Goal: Information Seeking & Learning: Learn about a topic

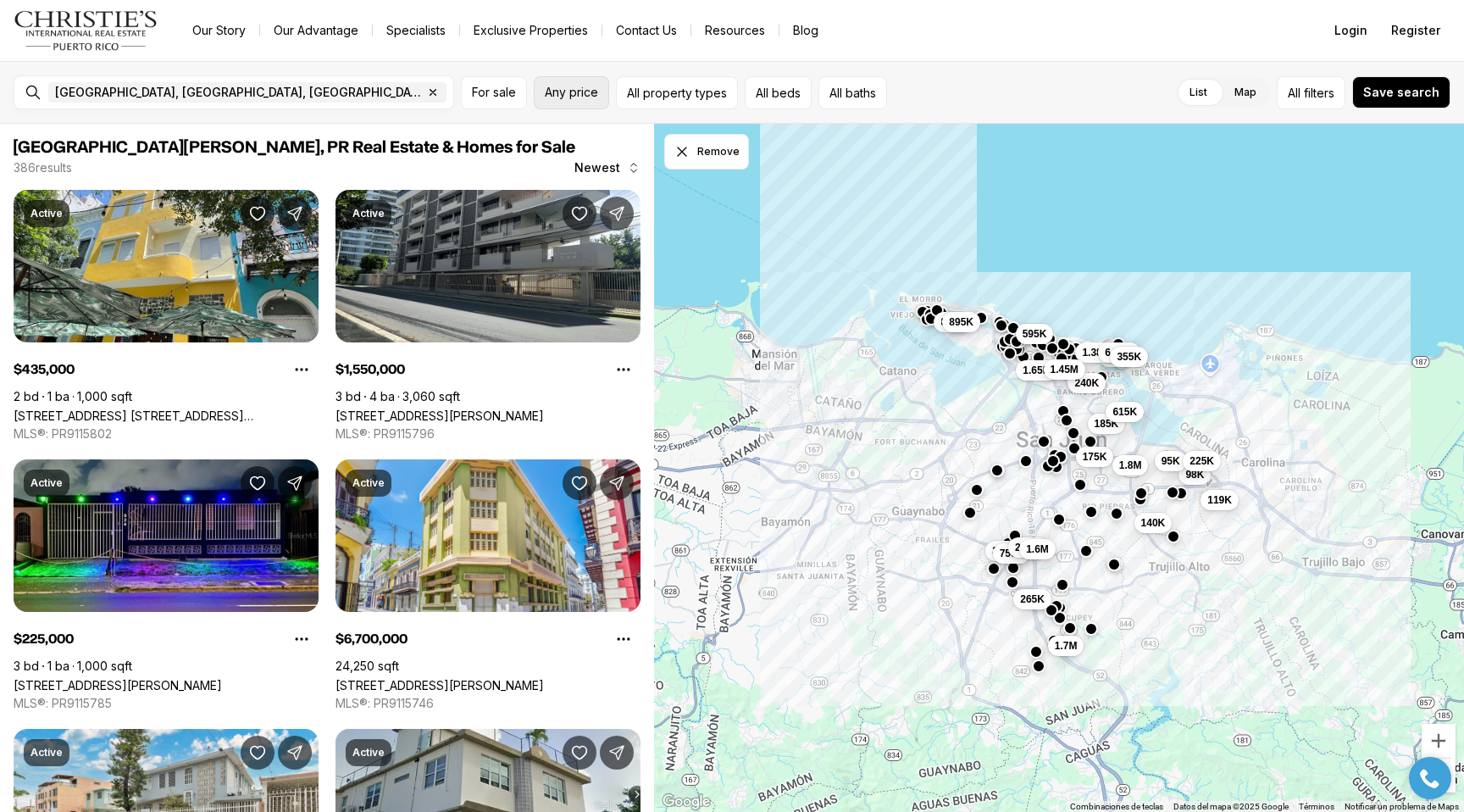
click at [584, 94] on span "Any price" at bounding box center [571, 91] width 54 height 13
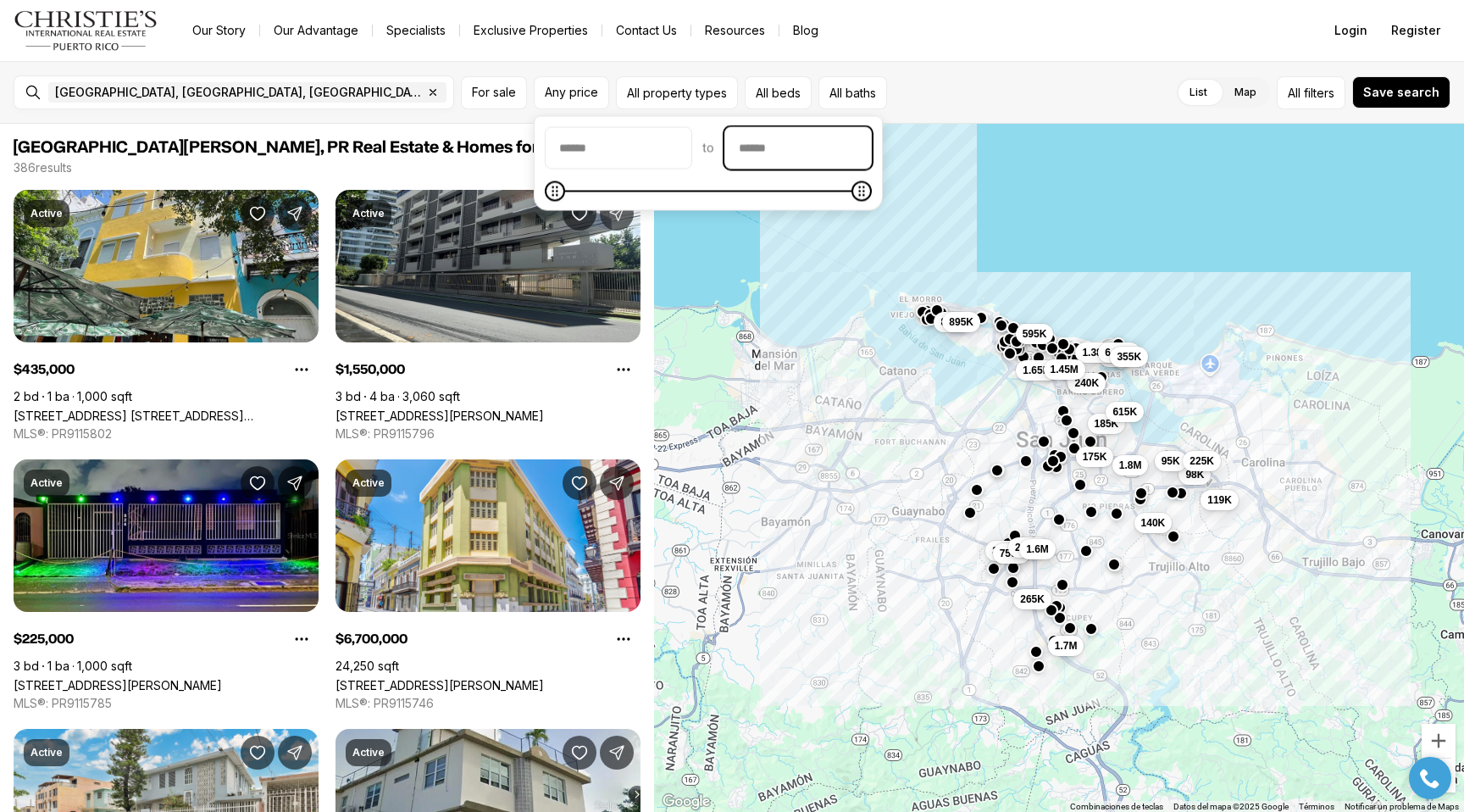
click at [794, 155] on input "priceMax" at bounding box center [798, 149] width 146 height 40
type input "********"
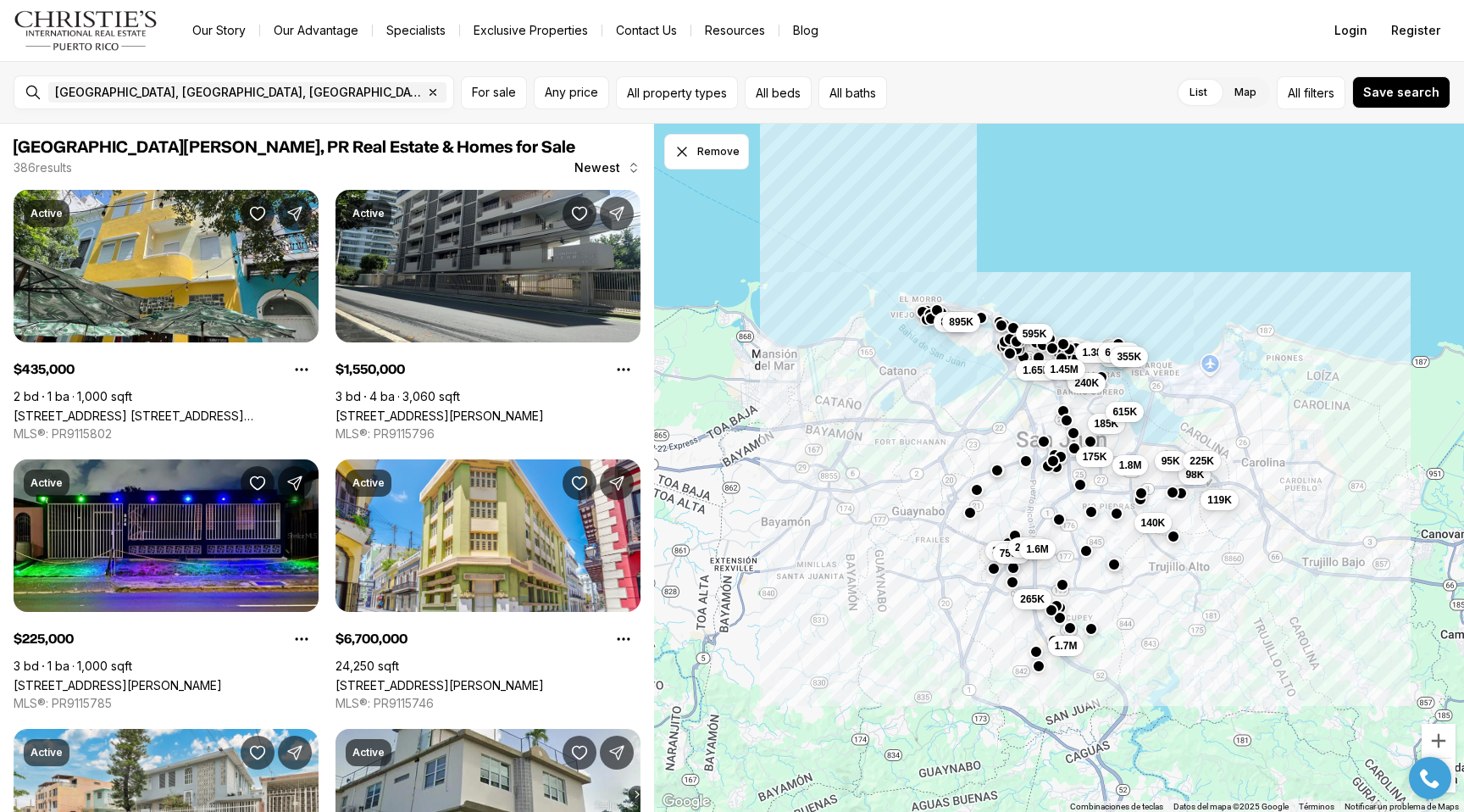
click at [1055, 82] on div "List Map List Map All filters Save search" at bounding box center [1172, 93] width 557 height 33
click at [450, 89] on input "text" at bounding box center [510, 92] width 120 height 20
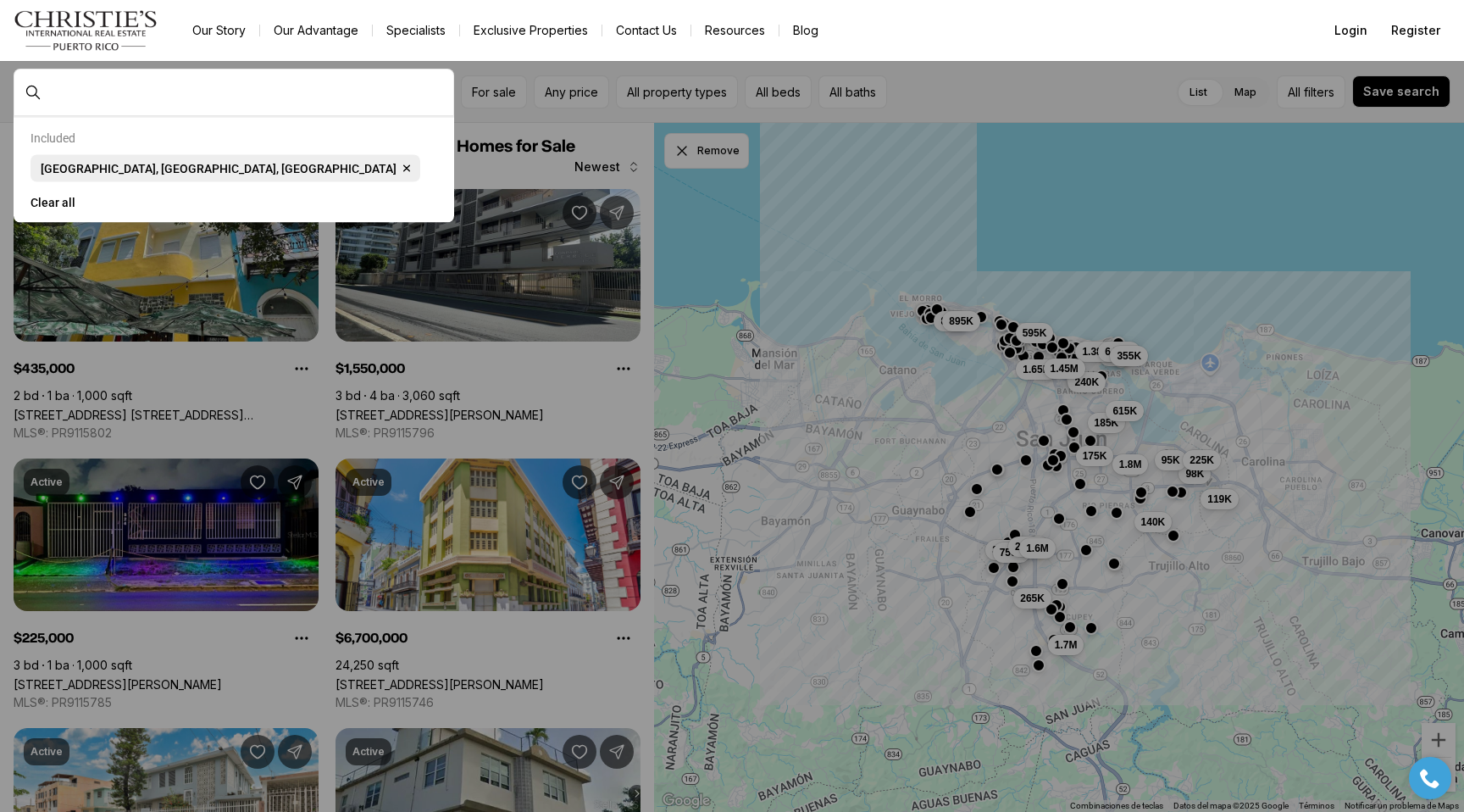
click at [83, 174] on span "[GEOGRAPHIC_DATA], [GEOGRAPHIC_DATA], [GEOGRAPHIC_DATA]" at bounding box center [218, 168] width 356 height 13
click at [321, 97] on input "text" at bounding box center [247, 91] width 398 height 15
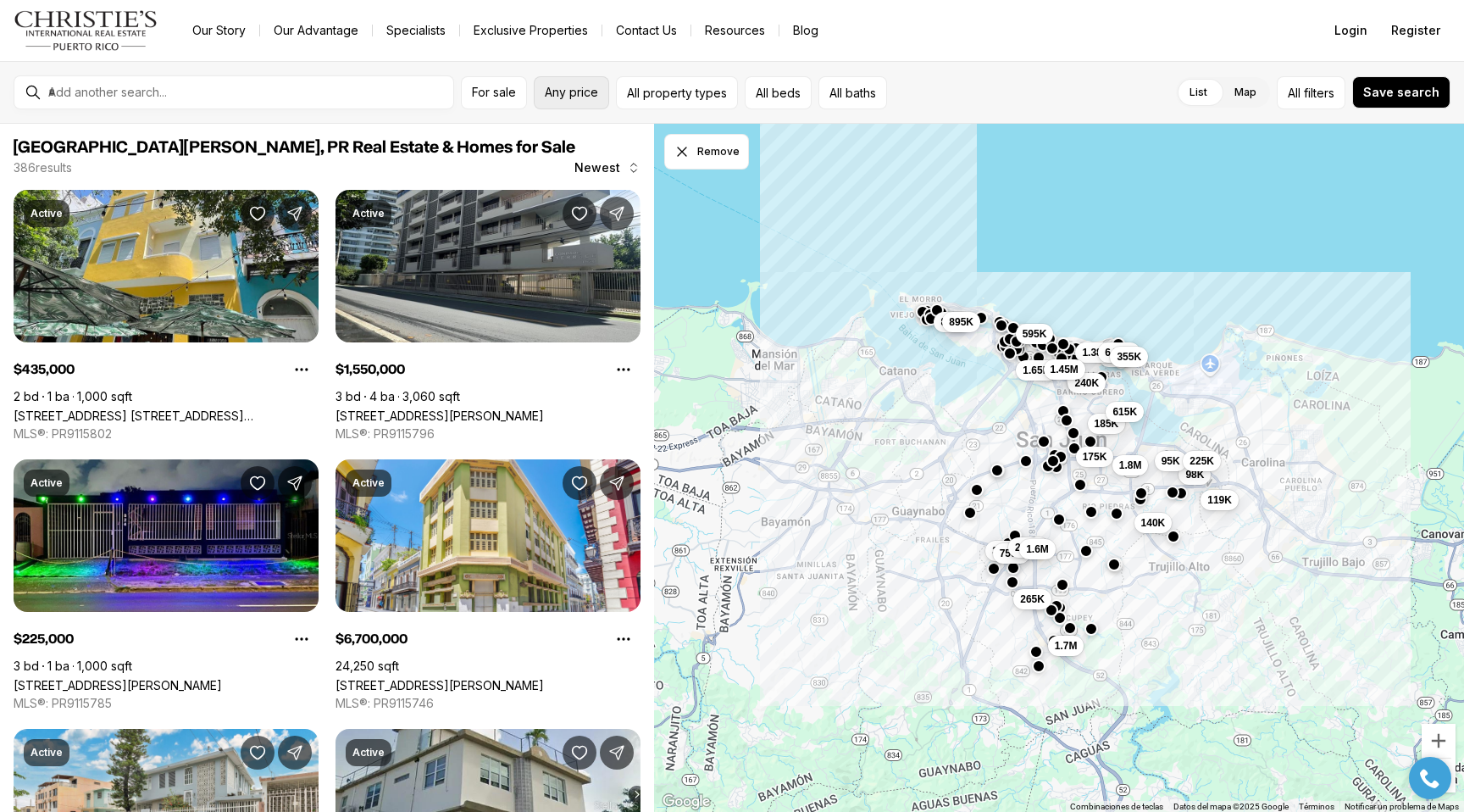
click at [592, 91] on span "Any price" at bounding box center [571, 91] width 54 height 13
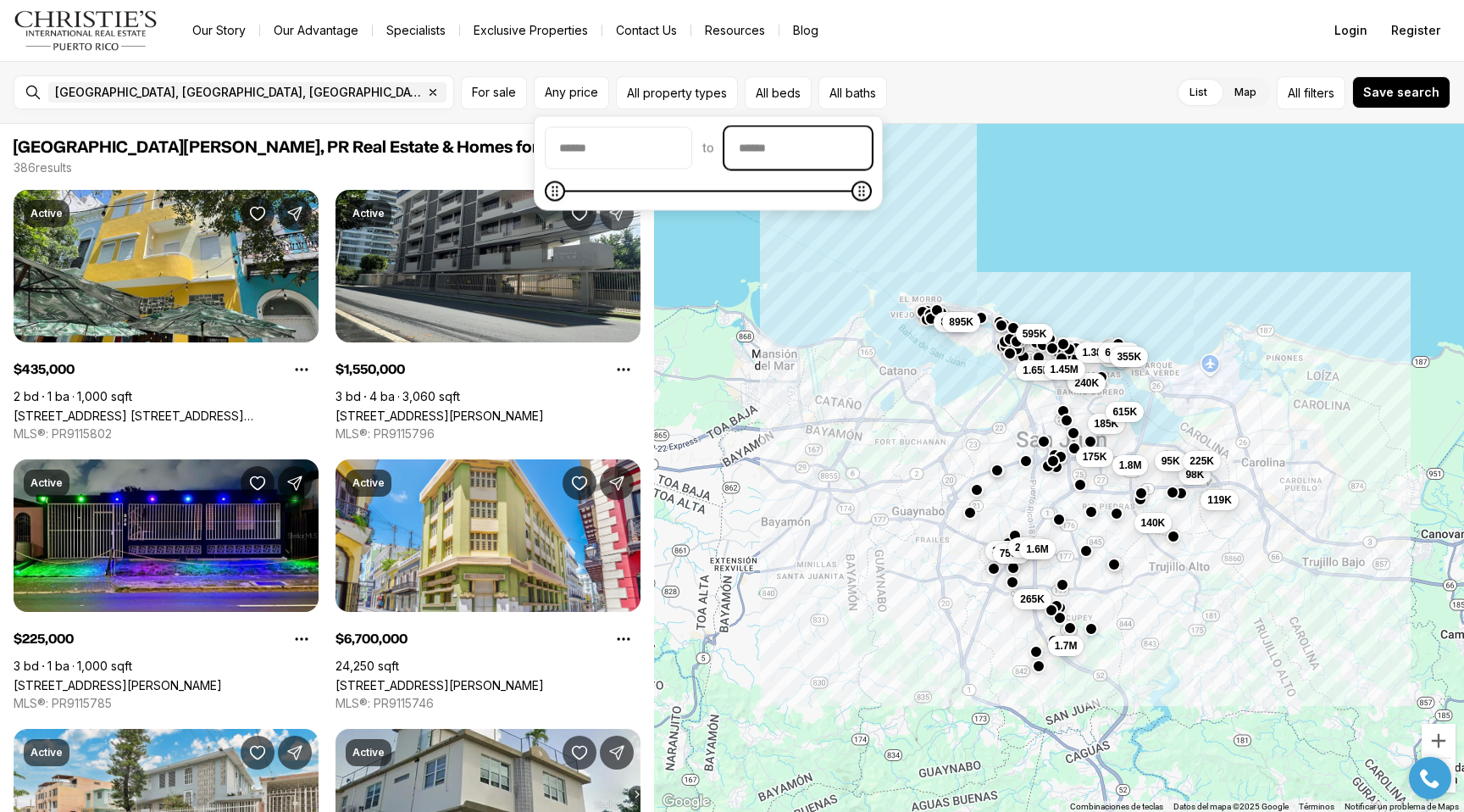
click at [789, 157] on input "priceMax" at bounding box center [798, 149] width 146 height 40
type input "********"
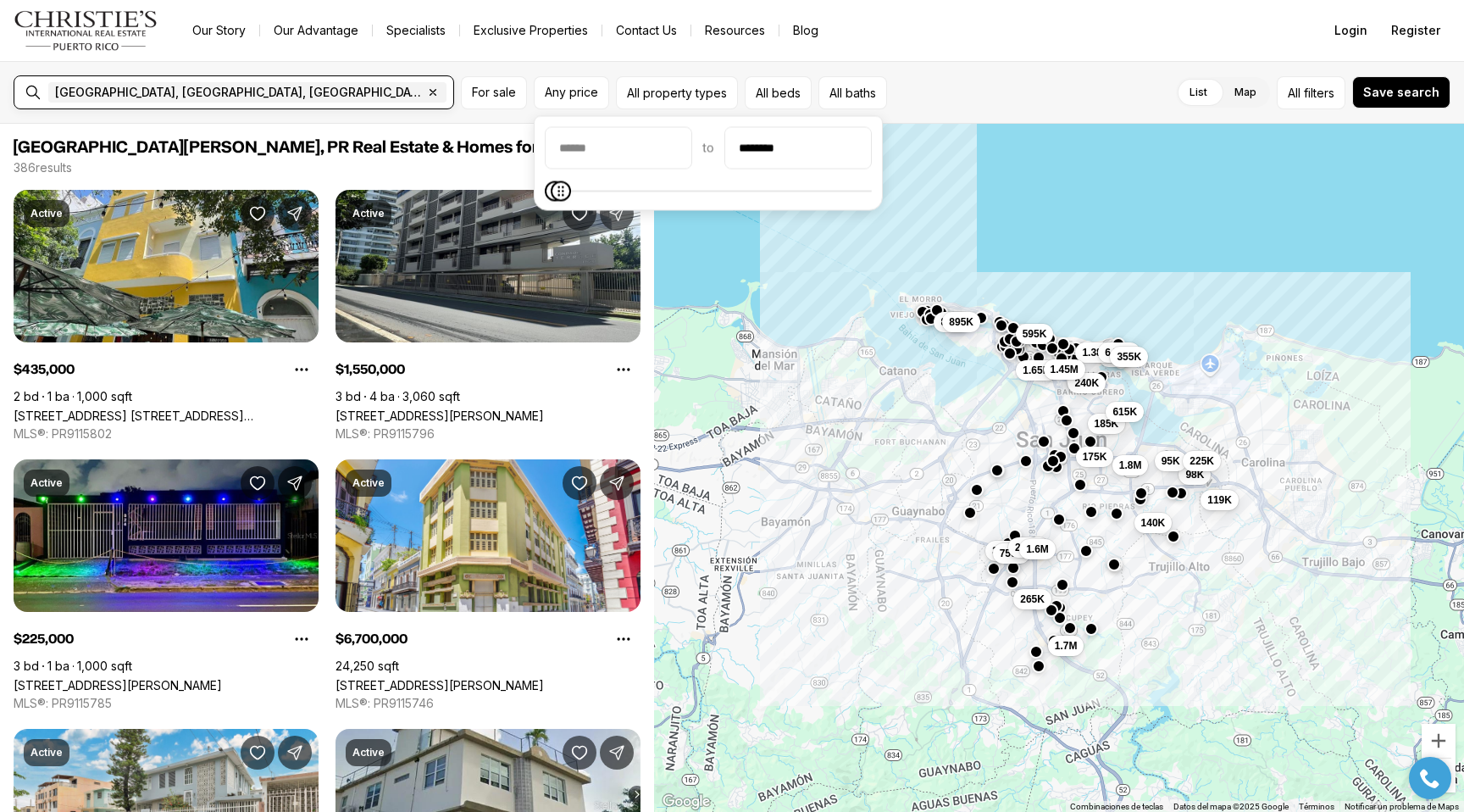
click at [395, 83] on div "[GEOGRAPHIC_DATA], [GEOGRAPHIC_DATA], [GEOGRAPHIC_DATA] Remove [GEOGRAPHIC_DATA…" at bounding box center [247, 92] width 412 height 34
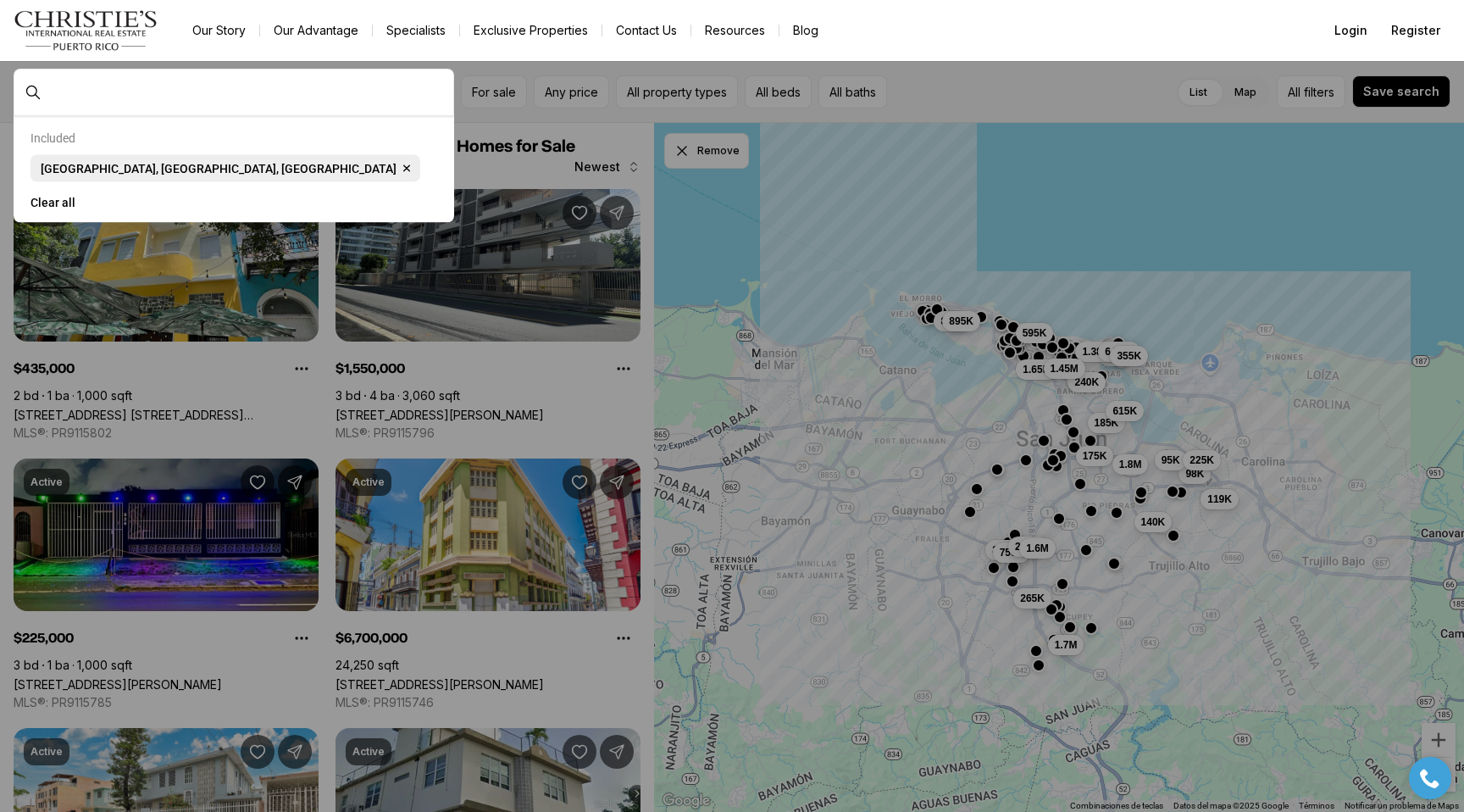
click at [105, 170] on span "[GEOGRAPHIC_DATA], [GEOGRAPHIC_DATA], [GEOGRAPHIC_DATA]" at bounding box center [218, 168] width 356 height 13
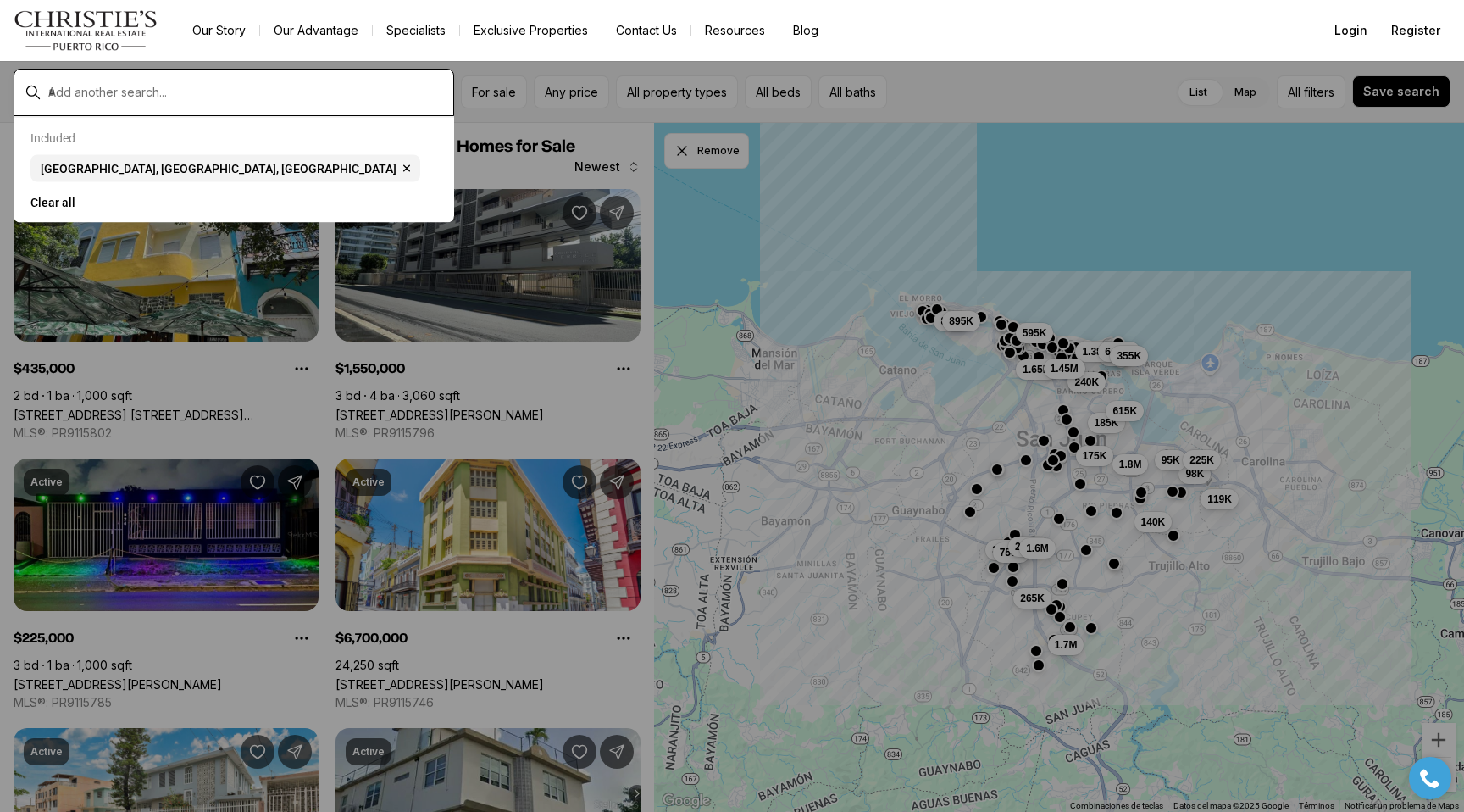
click at [306, 86] on input "text" at bounding box center [247, 91] width 398 height 15
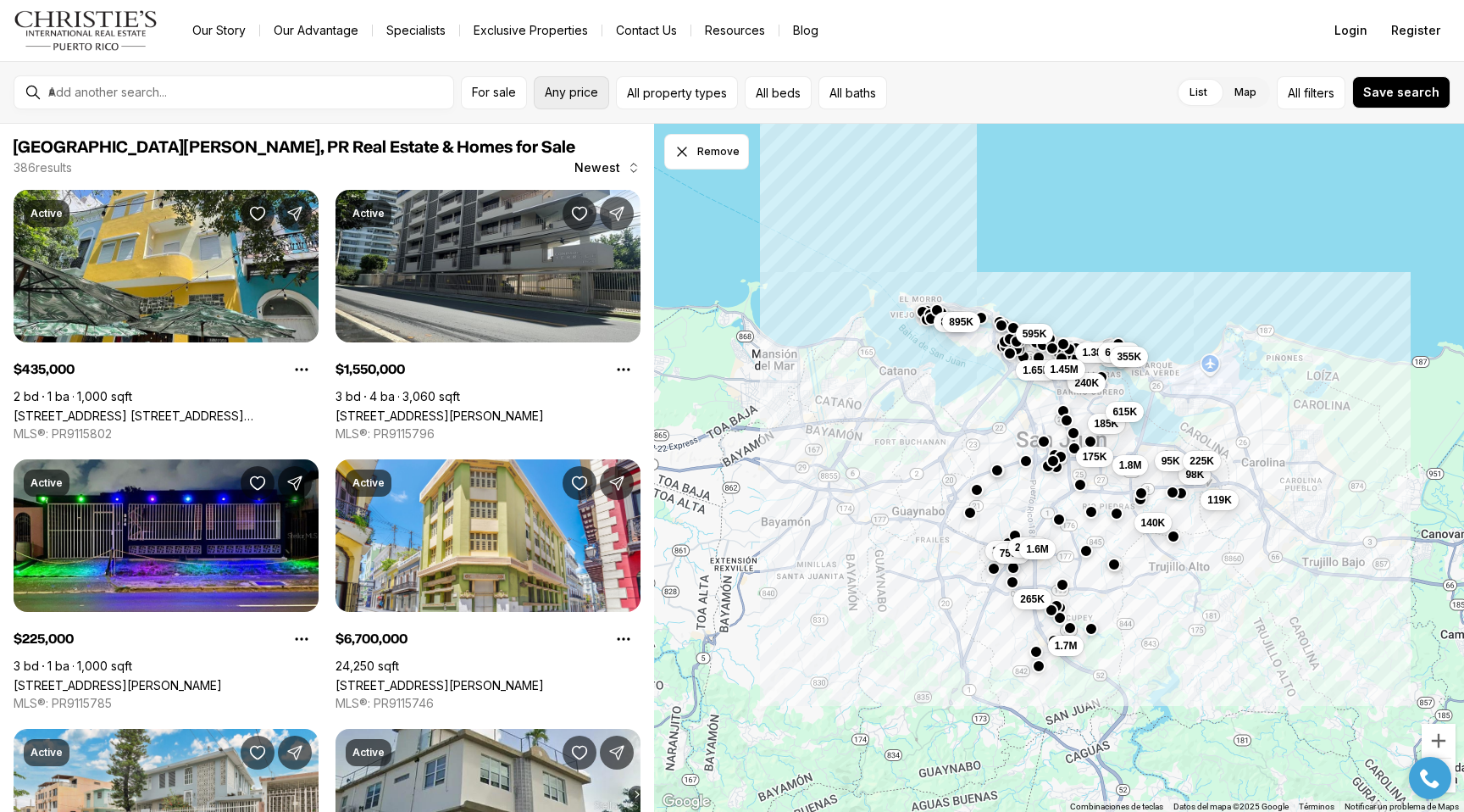
click at [569, 97] on span "Any price" at bounding box center [571, 91] width 54 height 13
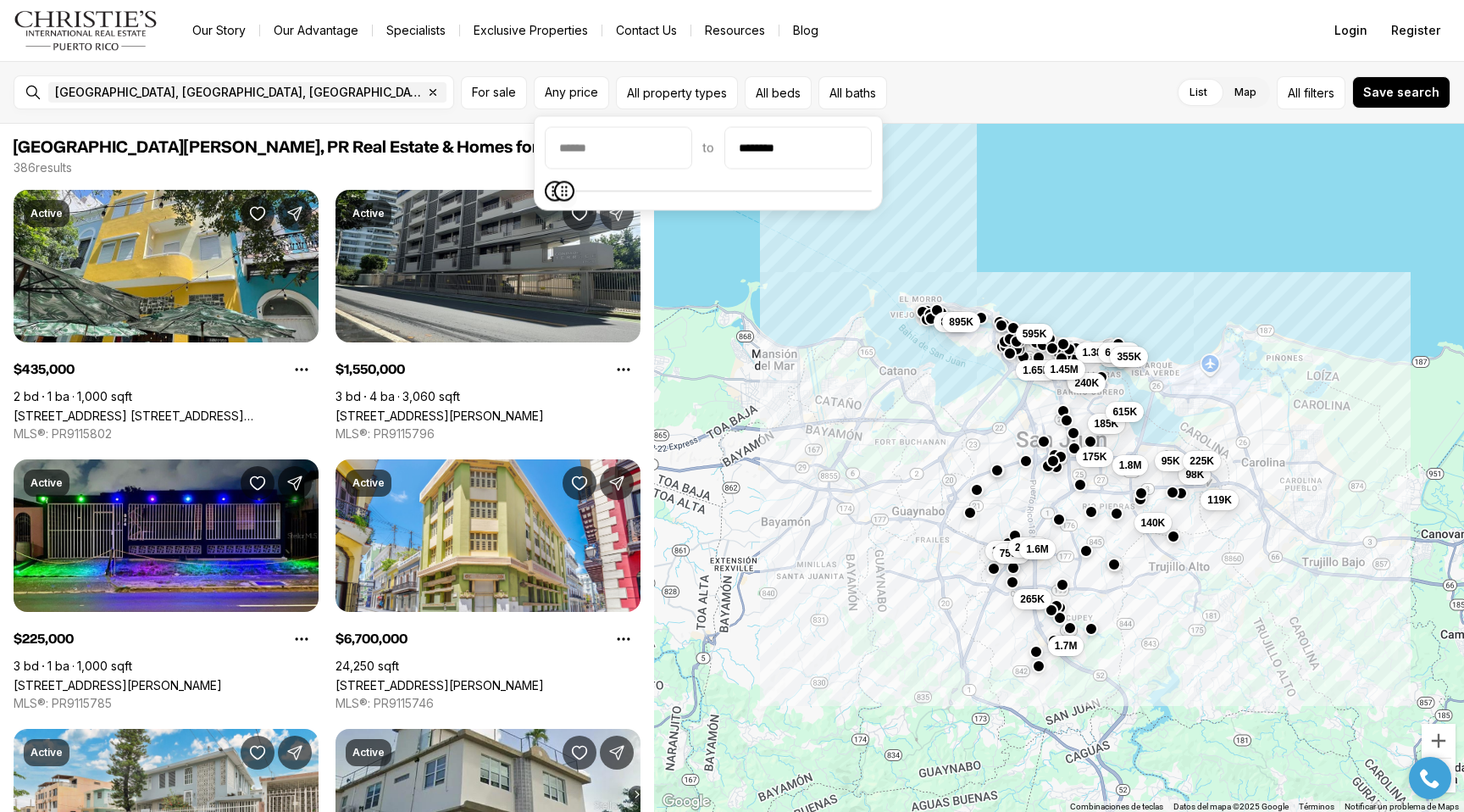
click at [561, 197] on icon "Maximum" at bounding box center [563, 192] width 6 height 11
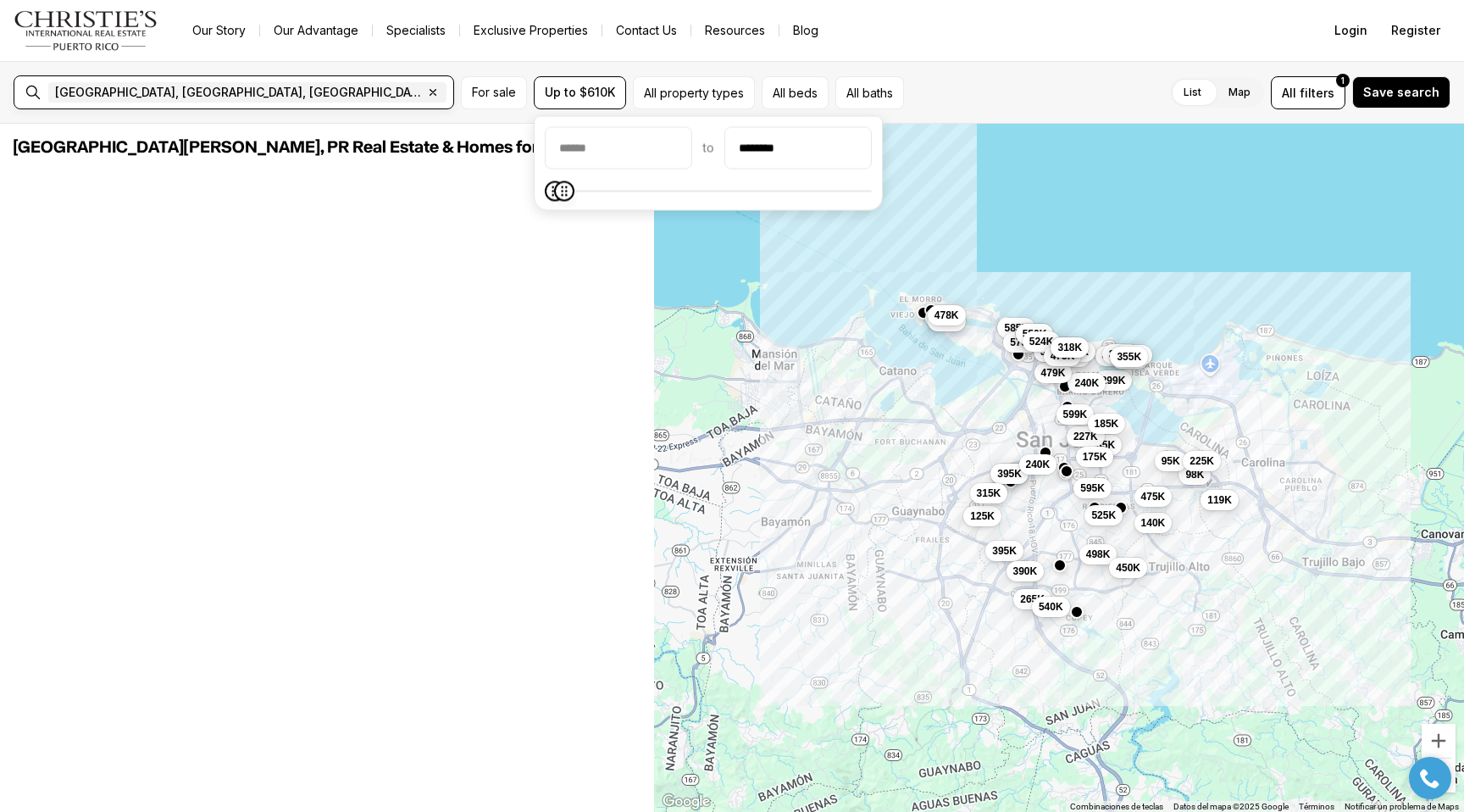
type input "********"
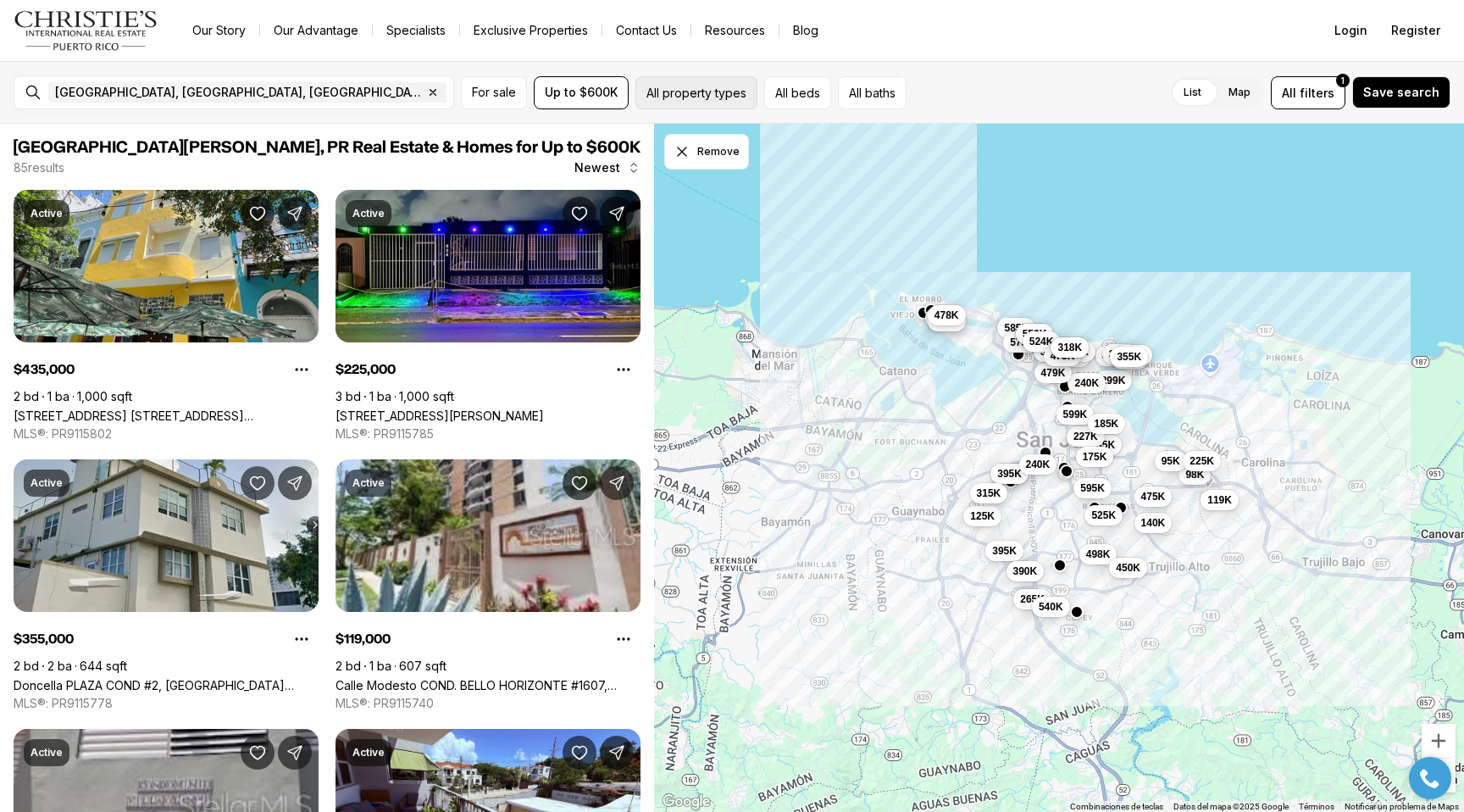
click at [663, 102] on button "All property types" at bounding box center [696, 93] width 122 height 33
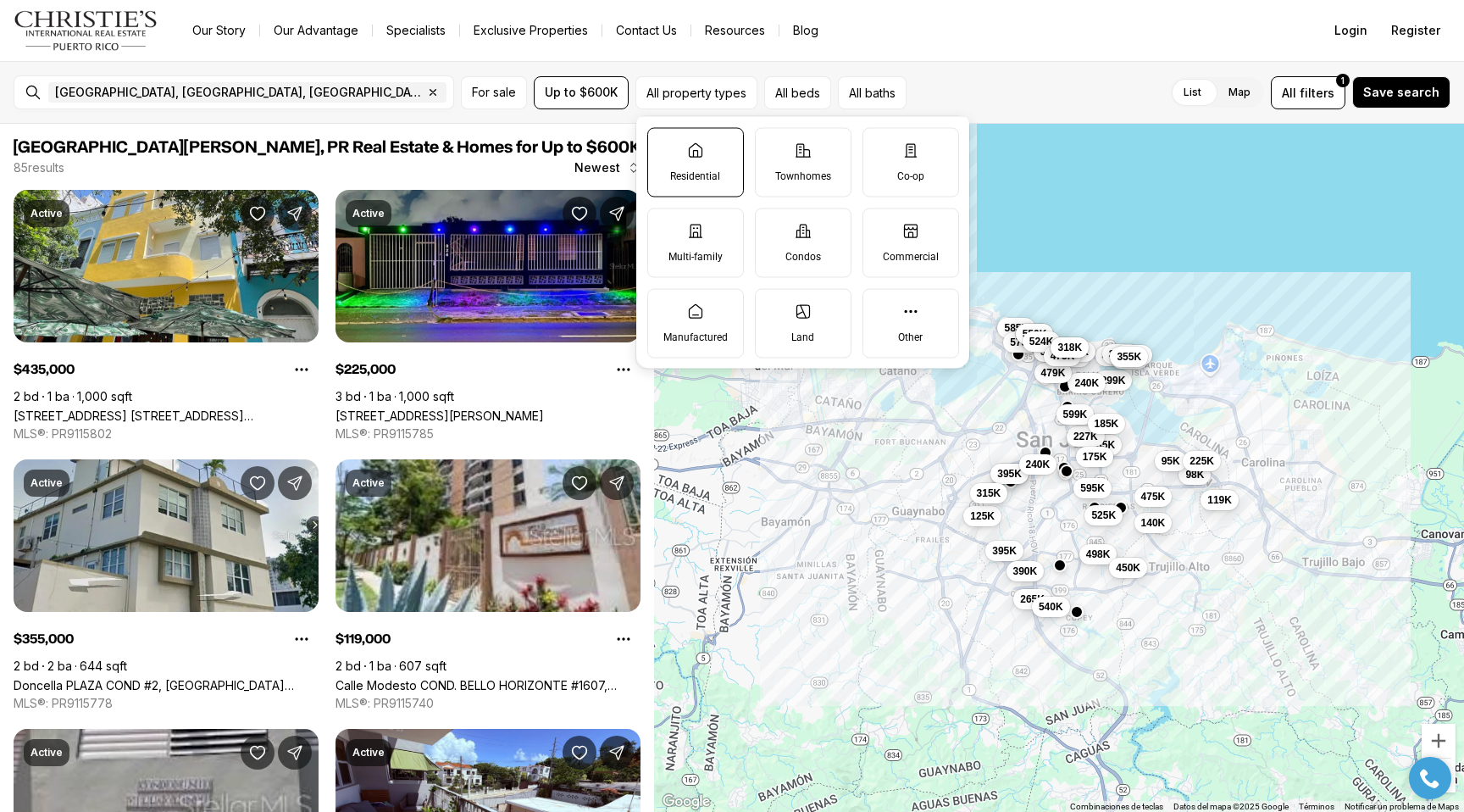
click at [696, 163] on label "Residential" at bounding box center [696, 162] width 97 height 69
click at [665, 145] on button "Residential" at bounding box center [656, 136] width 17 height 17
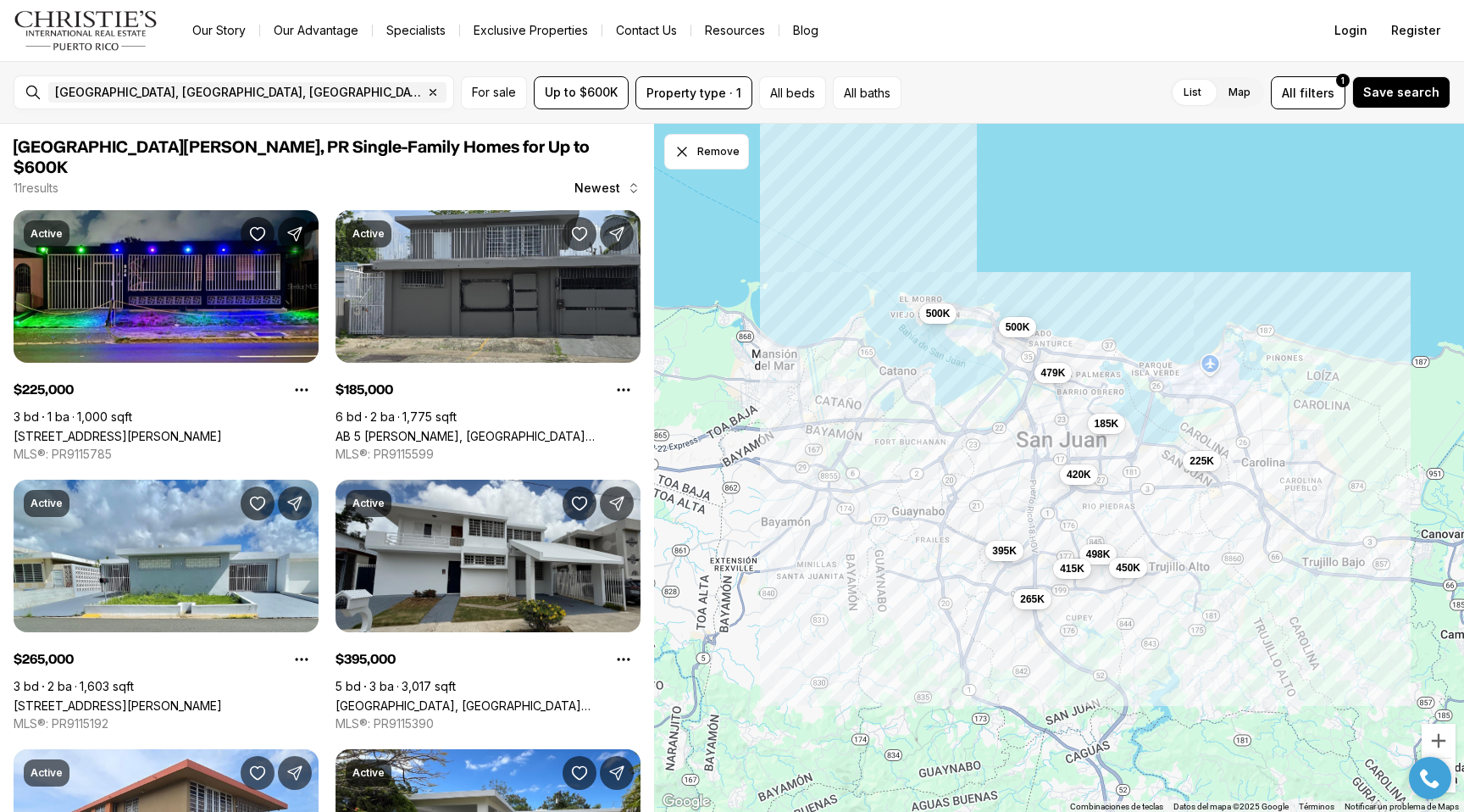
click at [1102, 86] on div "List Map List Map All filters 1 Save search" at bounding box center [1179, 93] width 542 height 33
click at [1071, 84] on div "List Map List Map All filters 1 Save search" at bounding box center [1179, 93] width 542 height 33
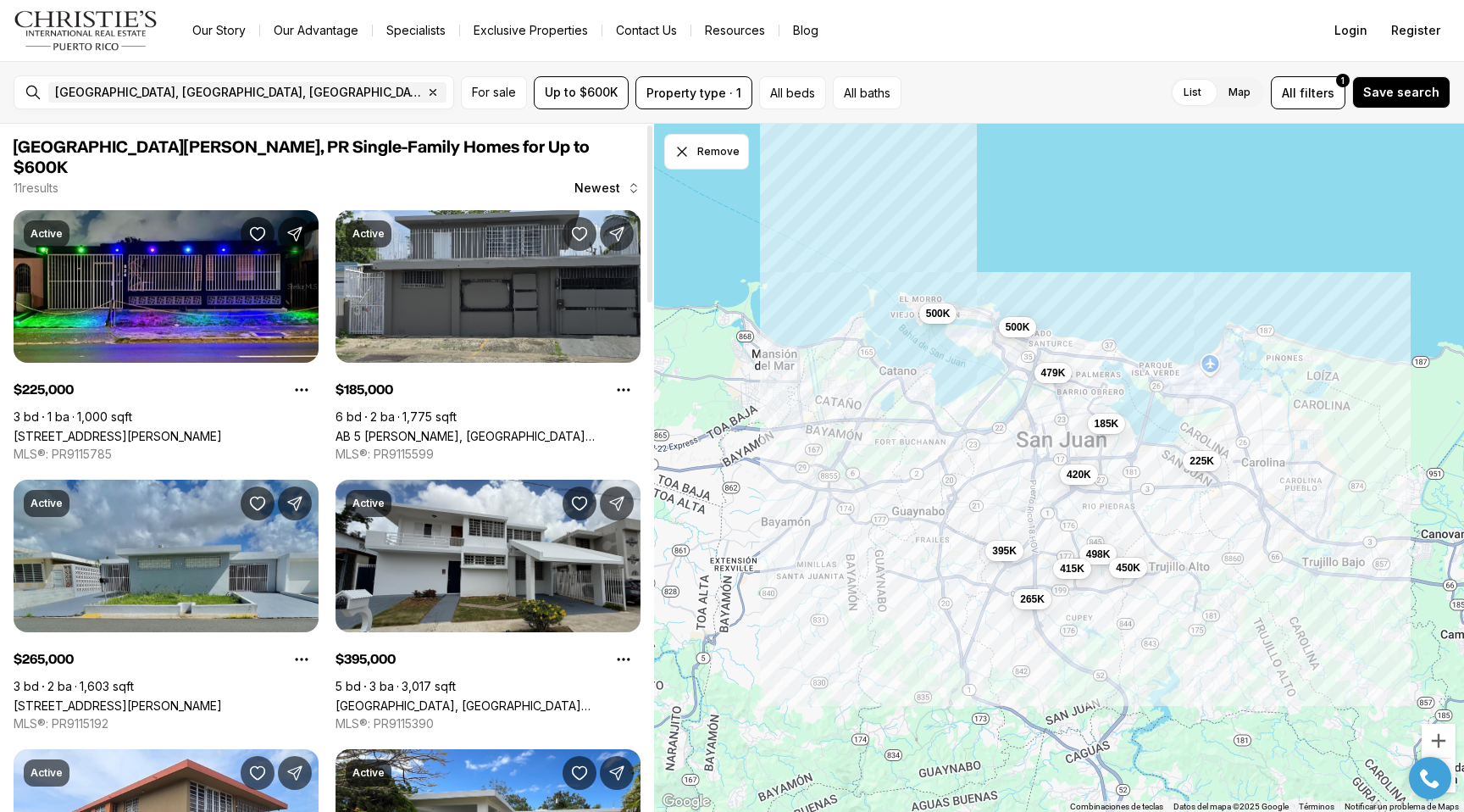
click at [189, 699] on link "[STREET_ADDRESS][PERSON_NAME]" at bounding box center [117, 706] width 208 height 14
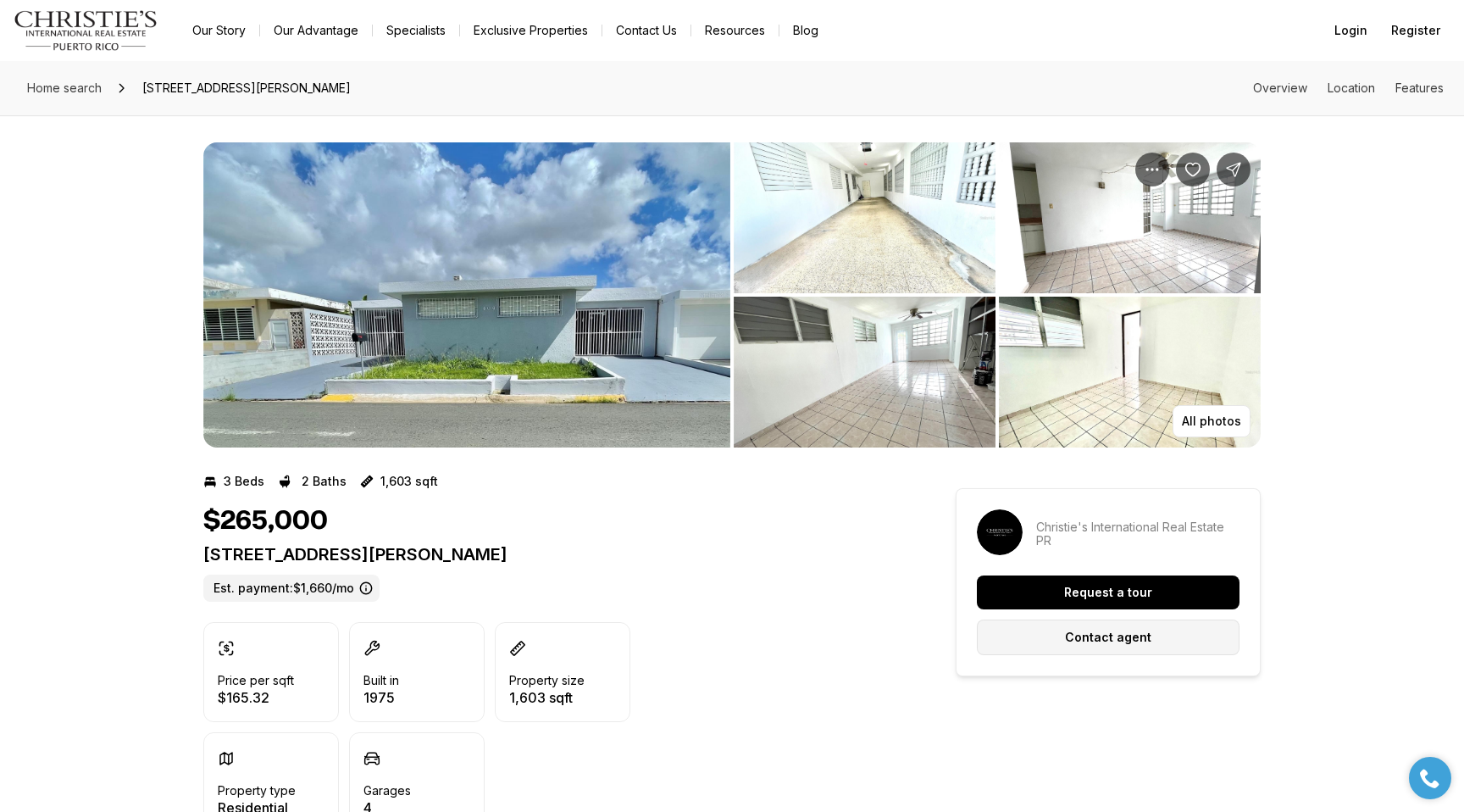
click at [1095, 634] on p "Contact agent" at bounding box center [1108, 636] width 86 height 13
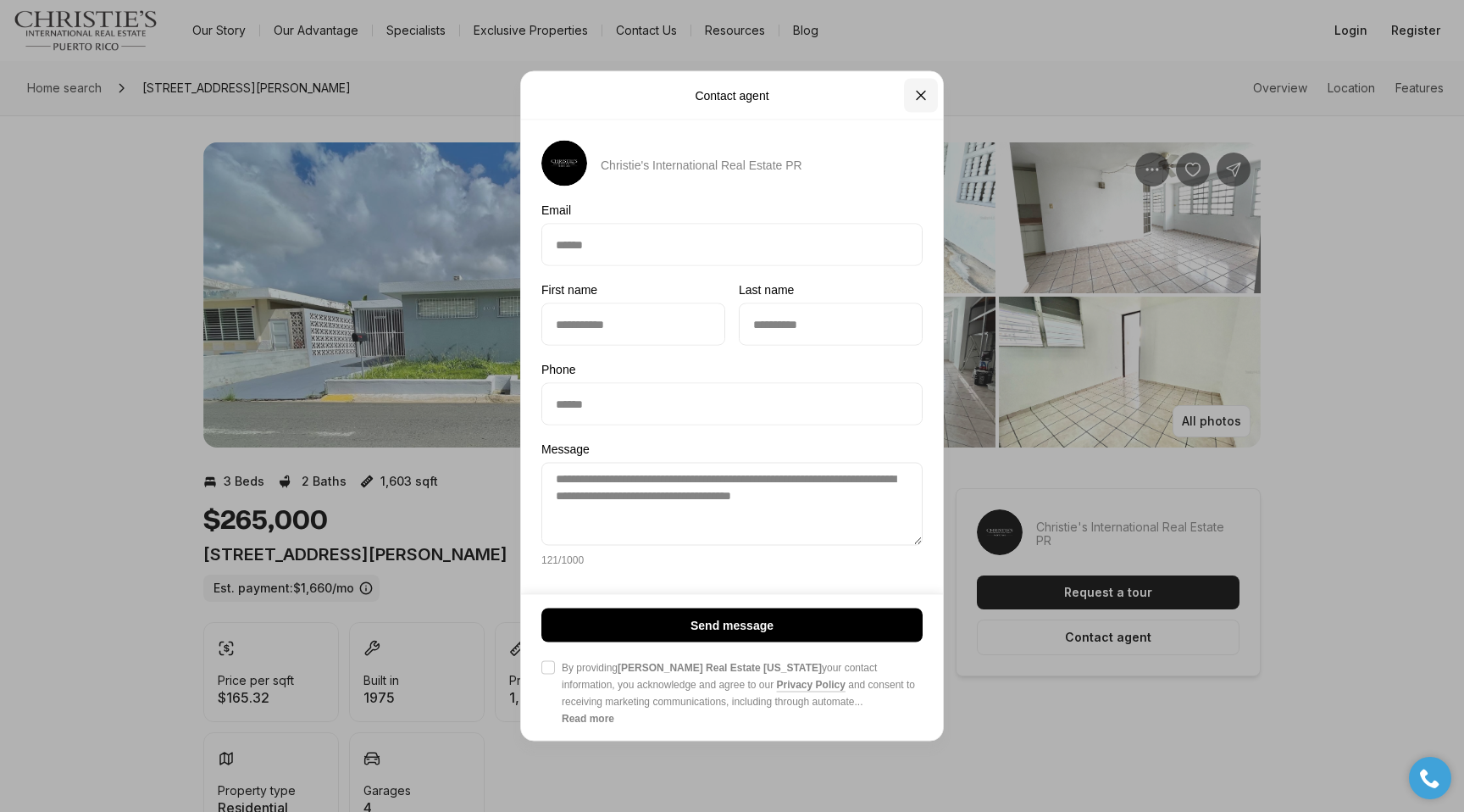
click at [931, 91] on button "Close" at bounding box center [921, 96] width 34 height 34
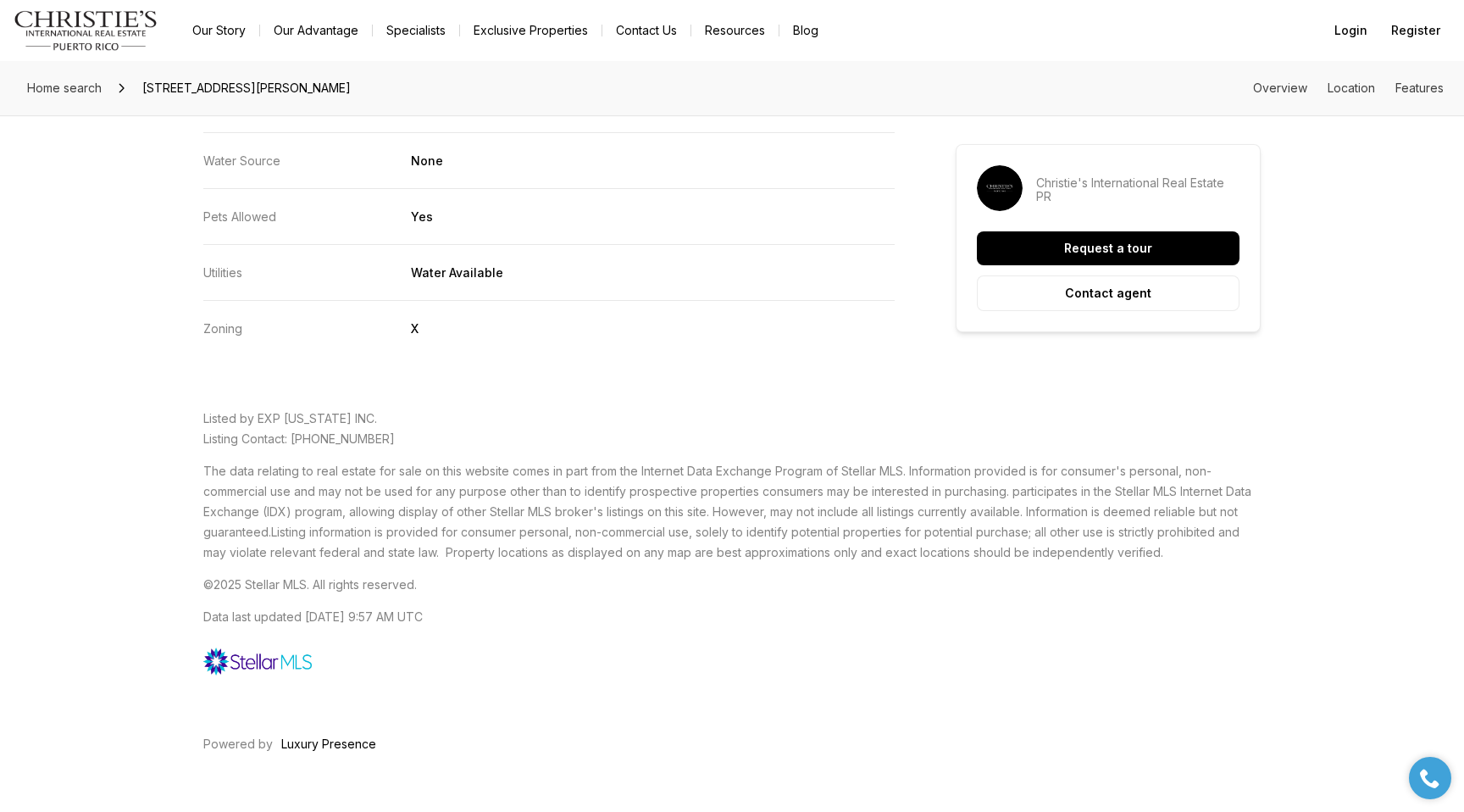
scroll to position [3665, 0]
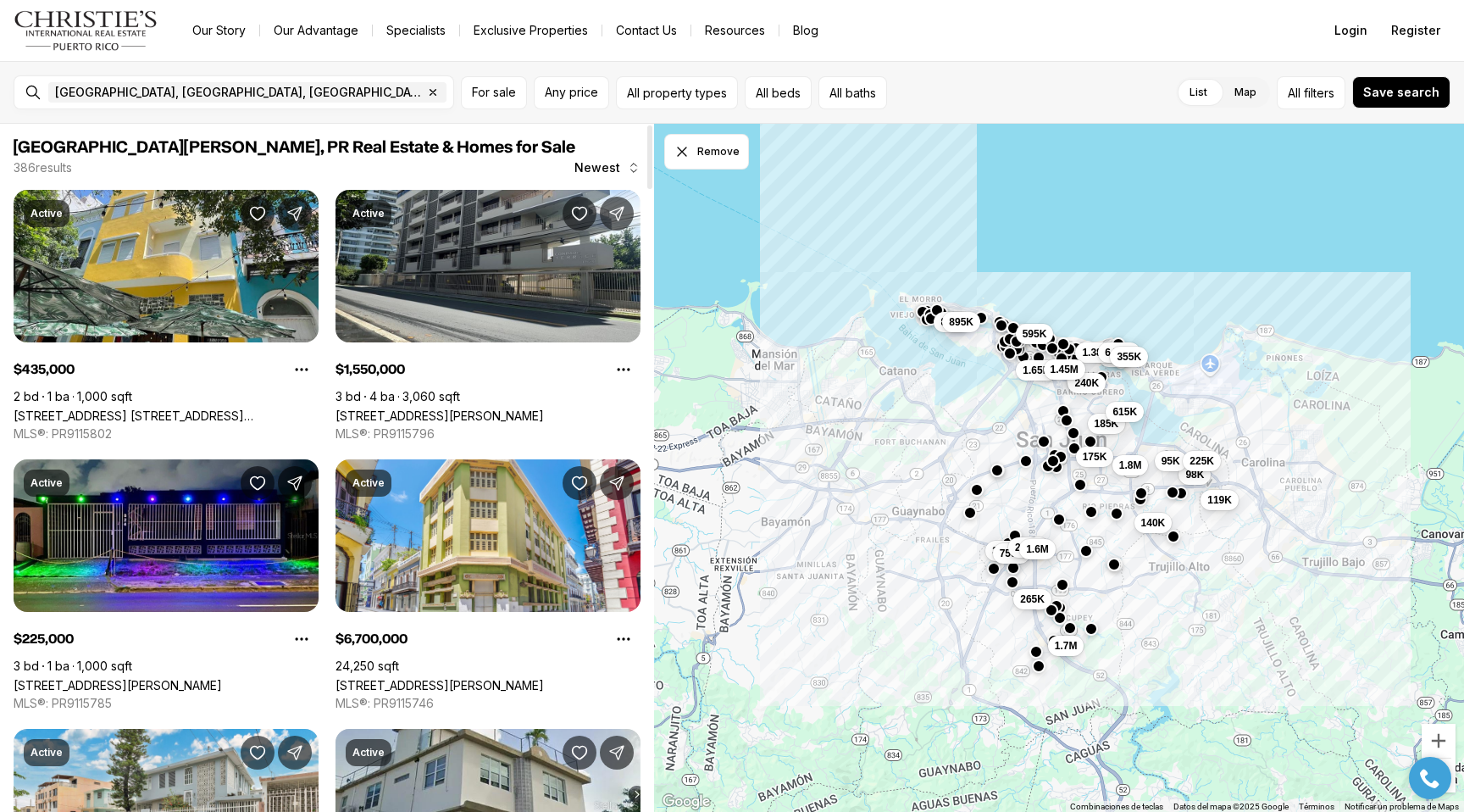
click at [649, 506] on div at bounding box center [650, 468] width 9 height 688
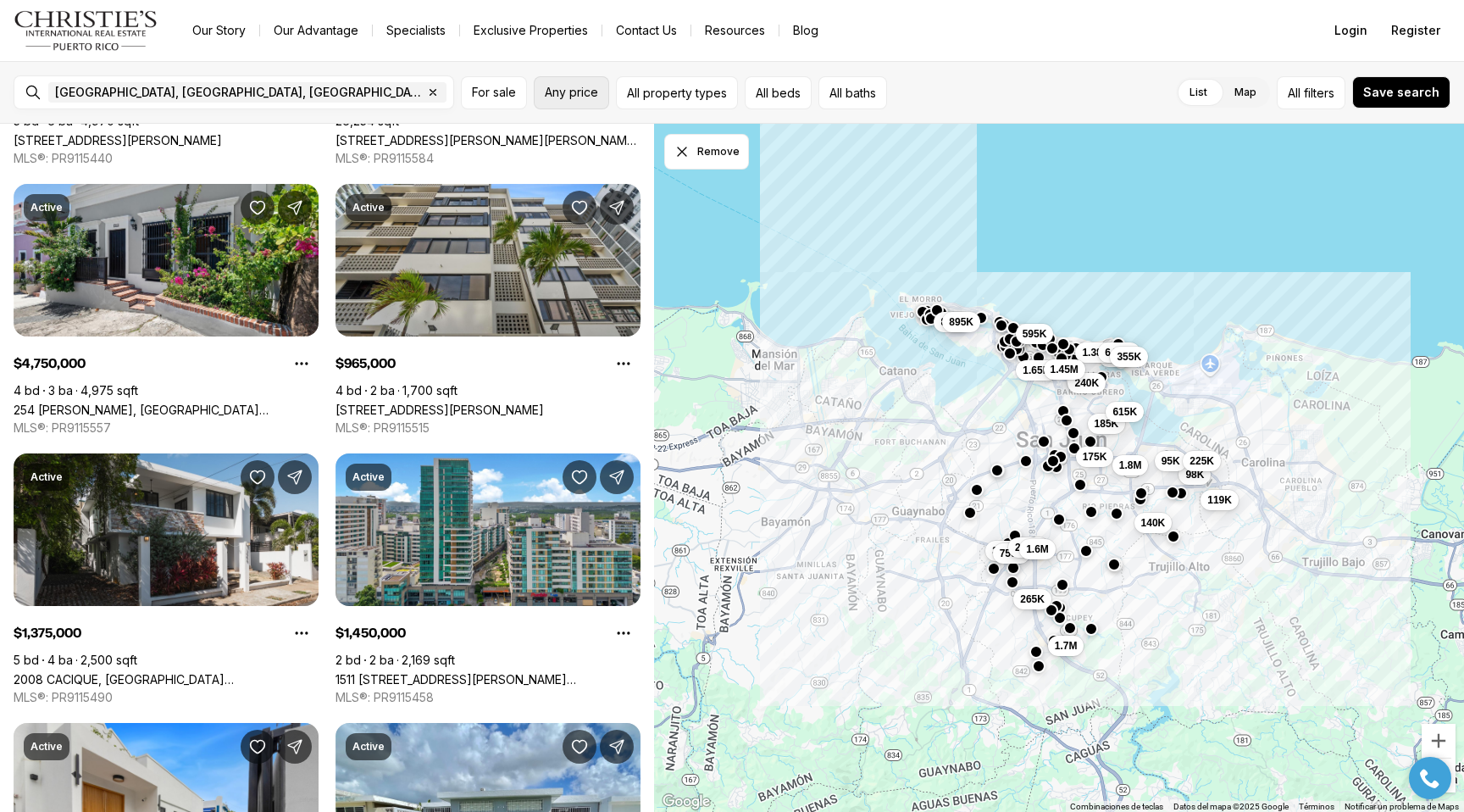
click at [598, 96] on span "Any price" at bounding box center [571, 91] width 54 height 13
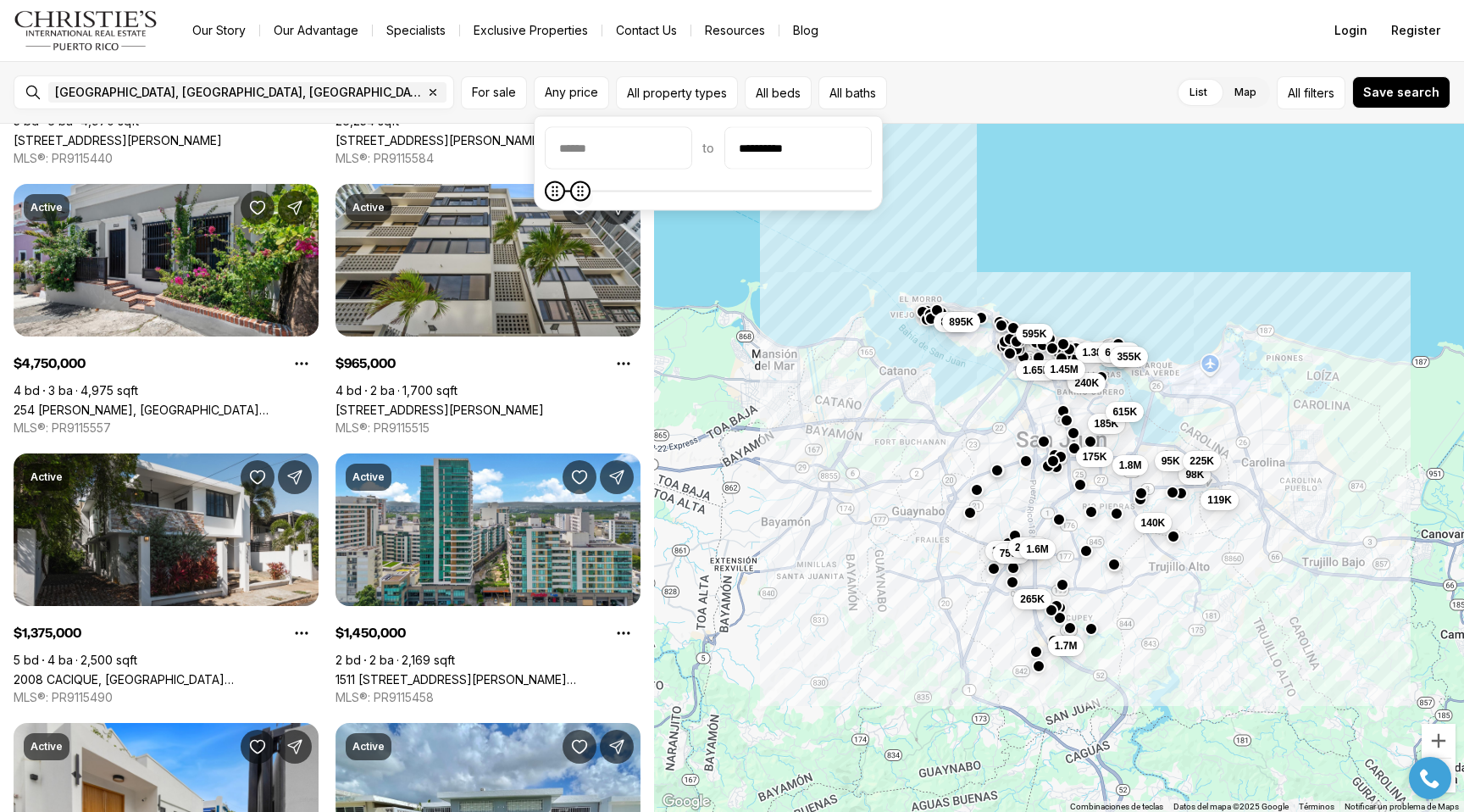
type input "**********"
click at [575, 186] on icon "Maximum" at bounding box center [577, 192] width 6 height 11
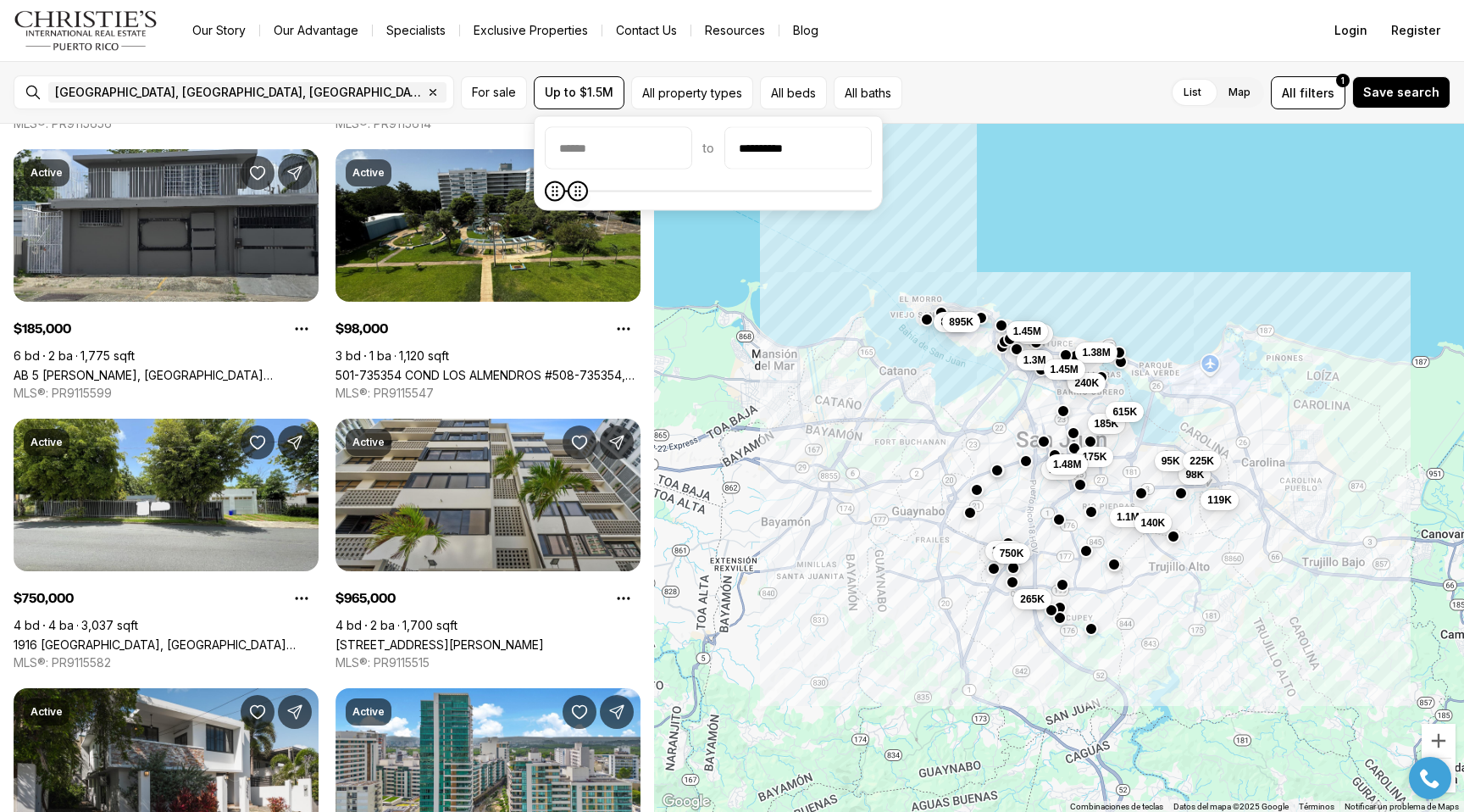
scroll to position [0, 0]
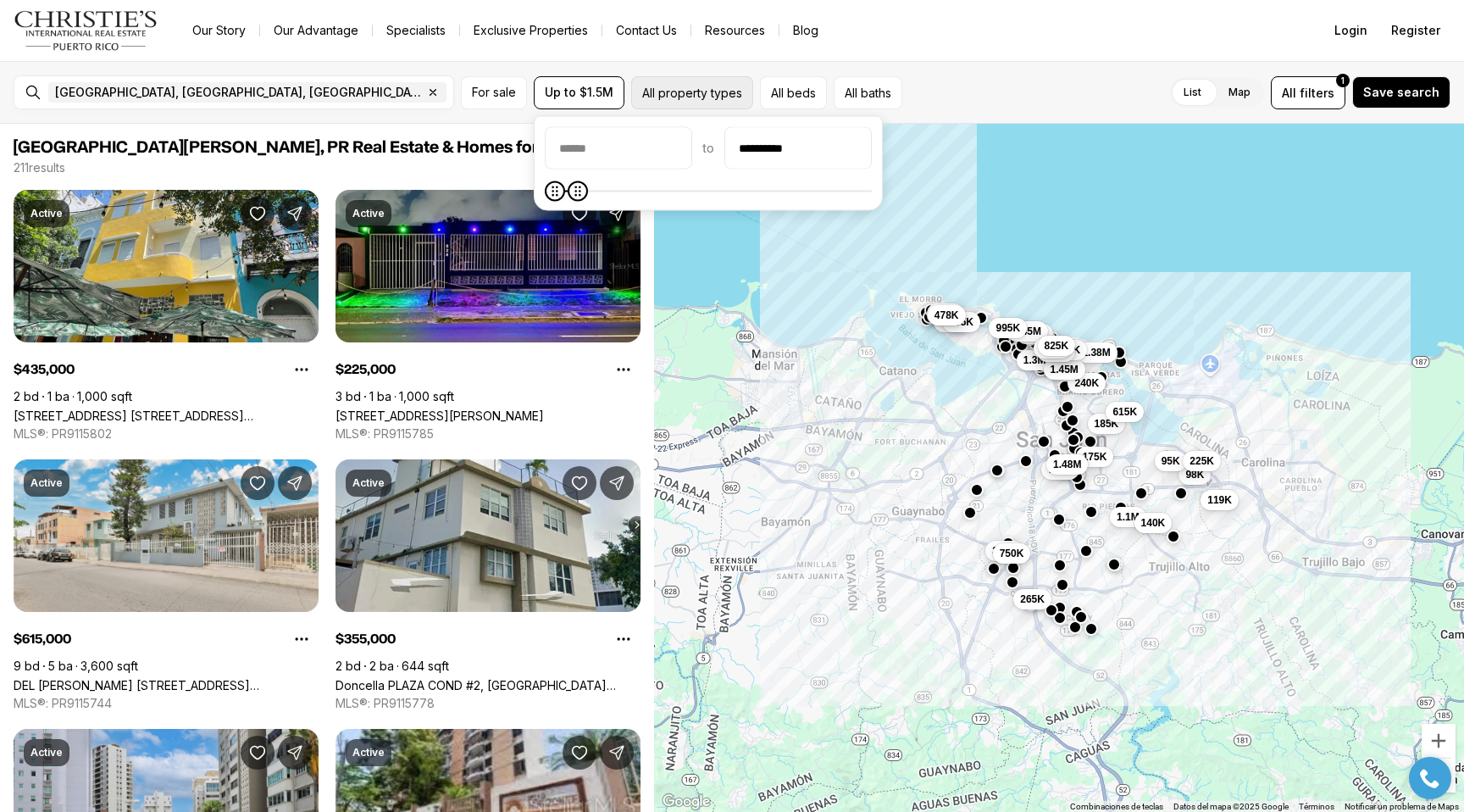
click at [725, 91] on button "All property types" at bounding box center [692, 93] width 122 height 33
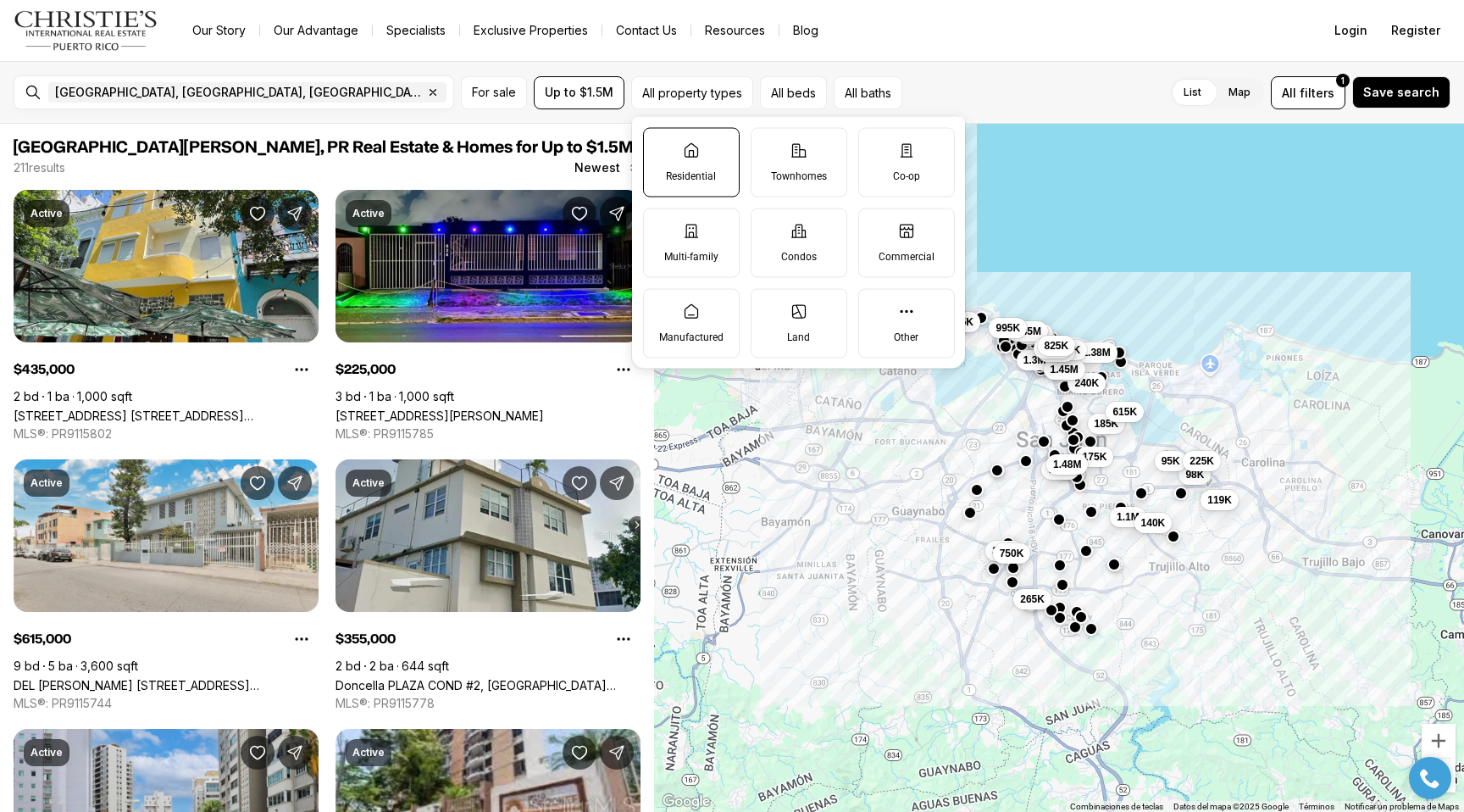
click at [710, 155] on label "Residential" at bounding box center [692, 162] width 97 height 69
click at [661, 145] on button "Residential" at bounding box center [652, 136] width 17 height 17
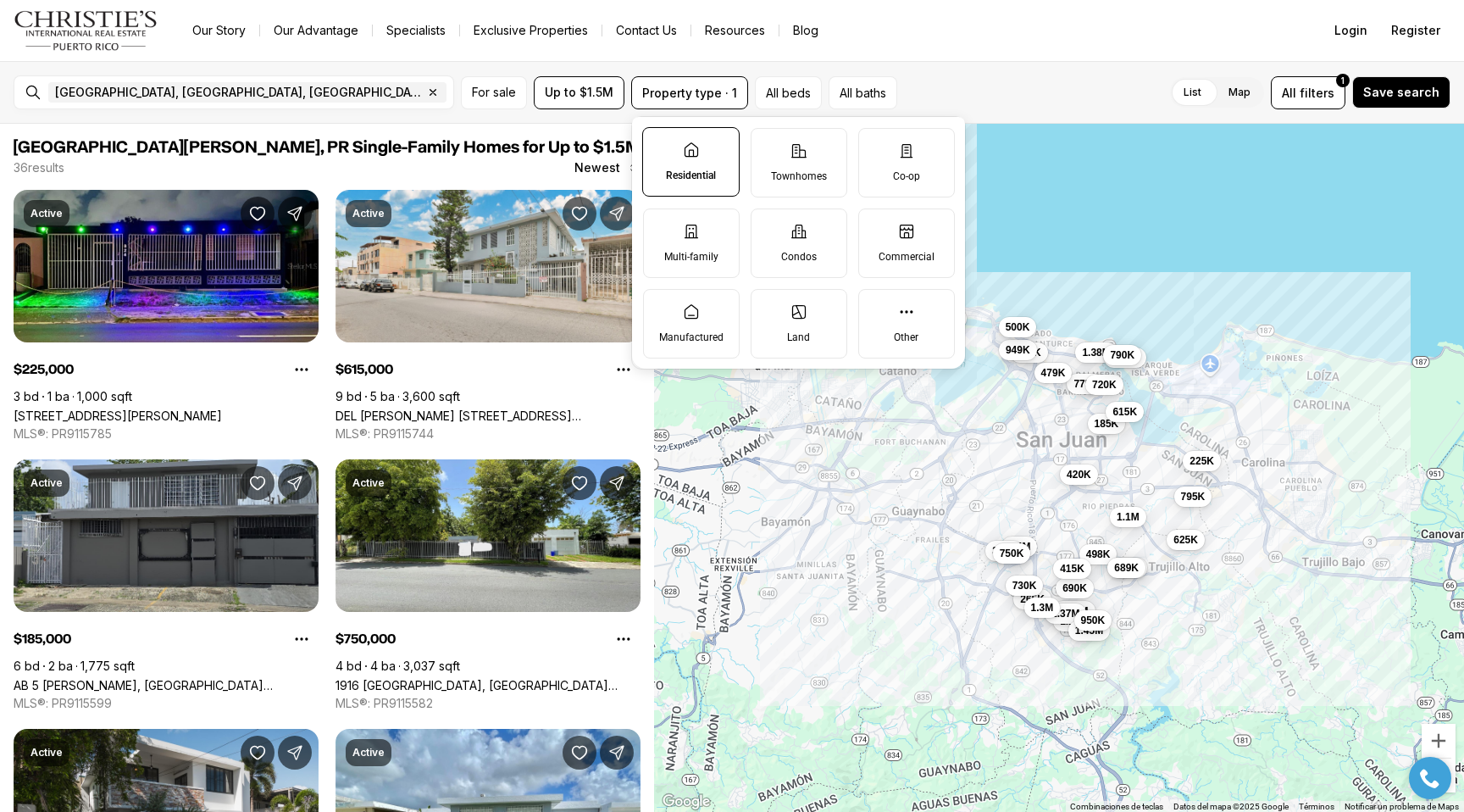
type button "on"
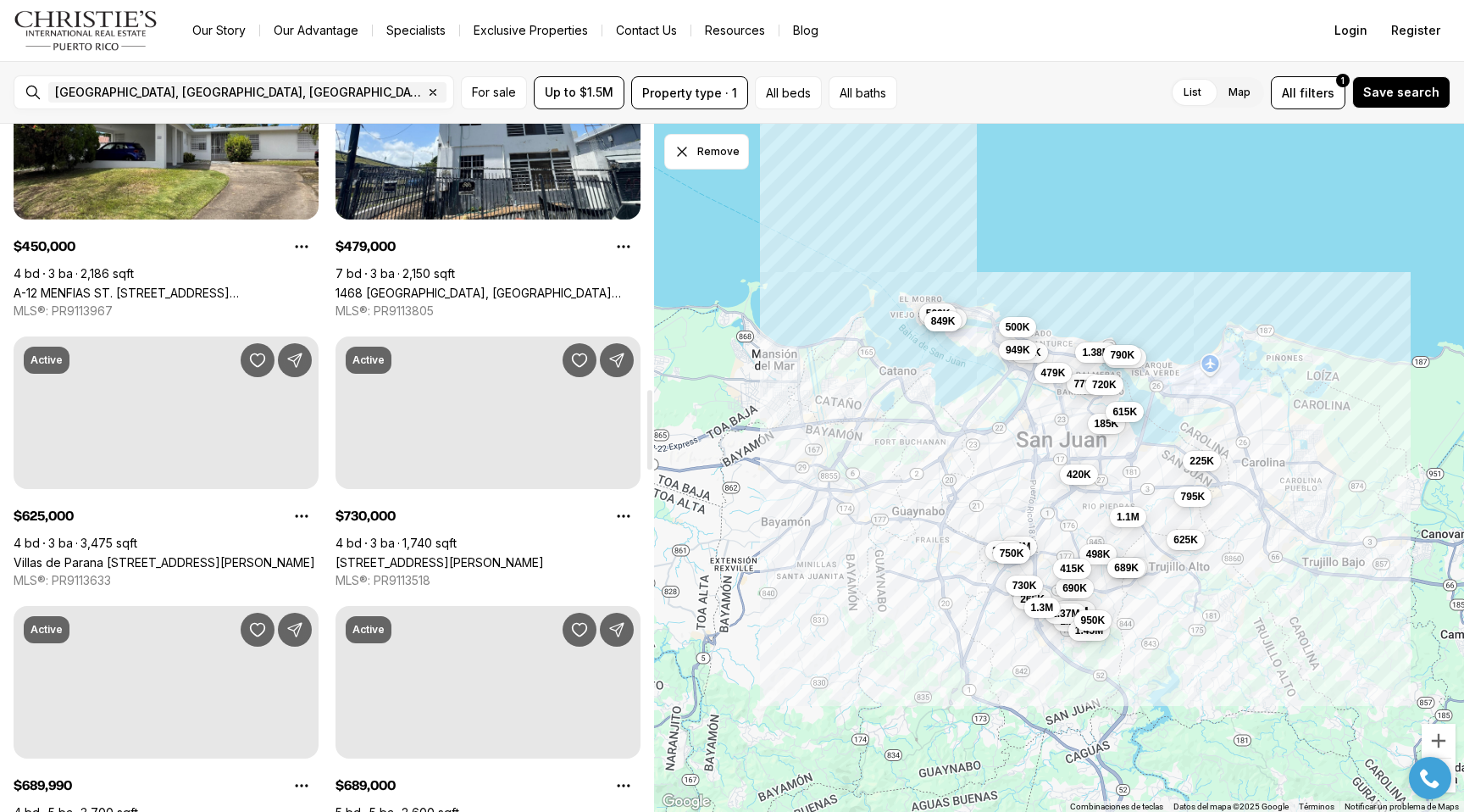
click at [647, 430] on div at bounding box center [650, 468] width 9 height 688
